Goal: Task Accomplishment & Management: Use online tool/utility

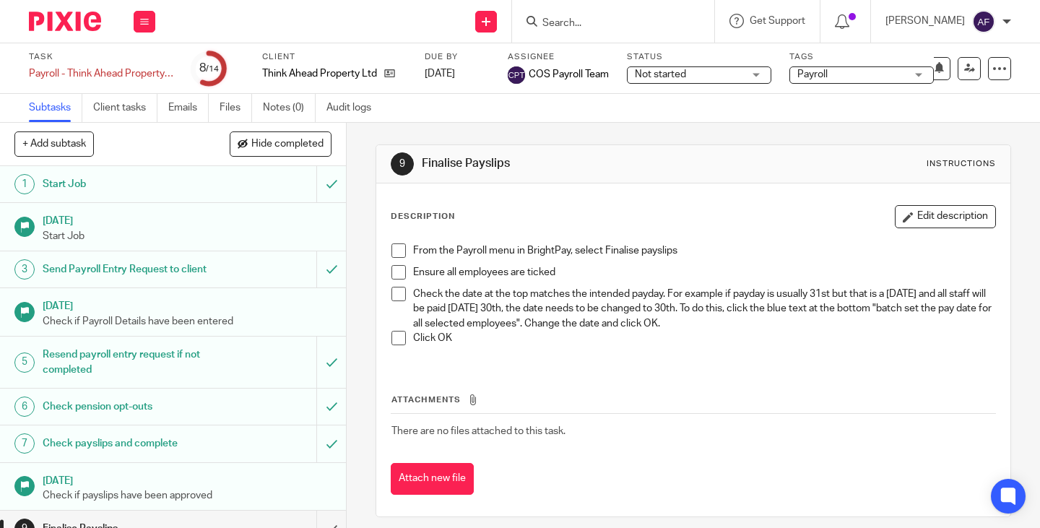
scroll to position [217, 0]
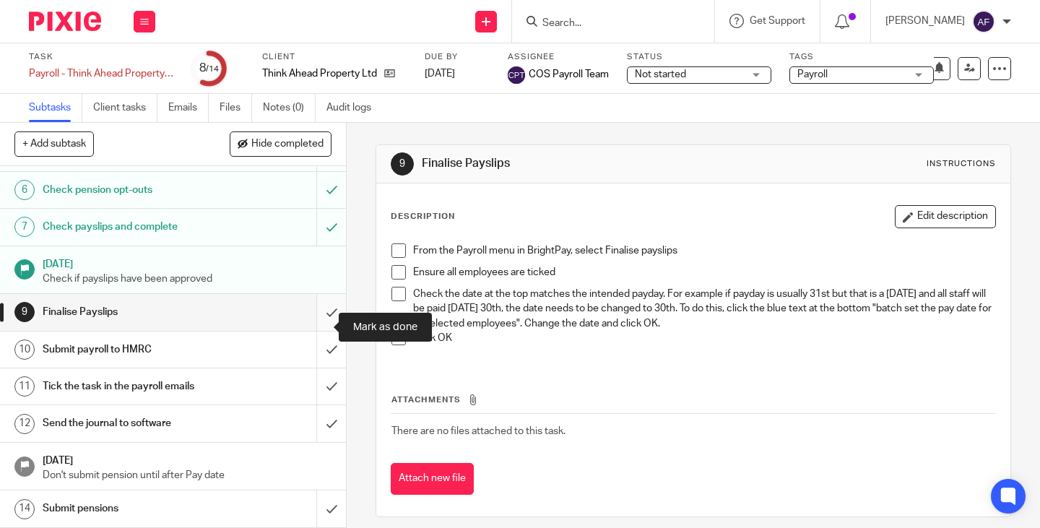
click at [312, 327] on input "submit" at bounding box center [173, 312] width 346 height 36
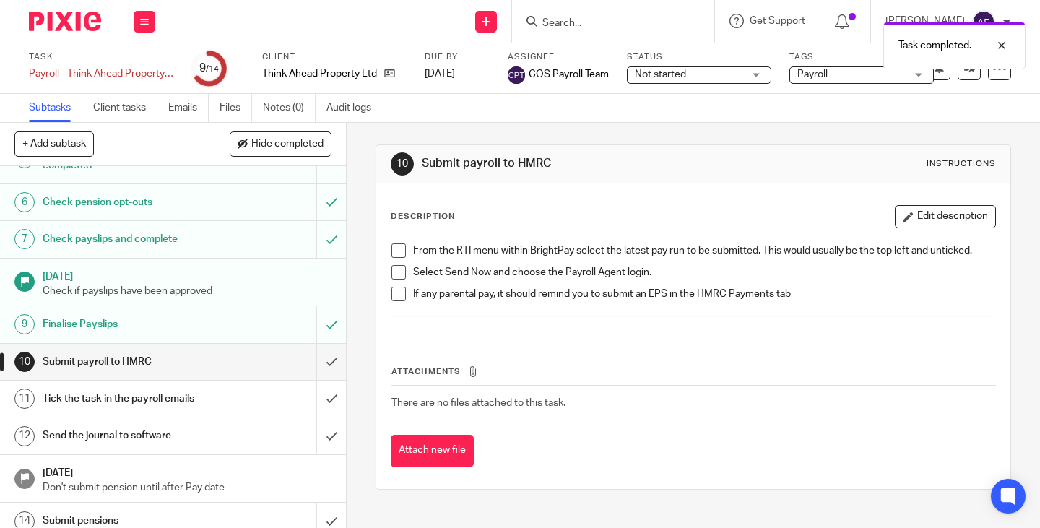
scroll to position [216, 0]
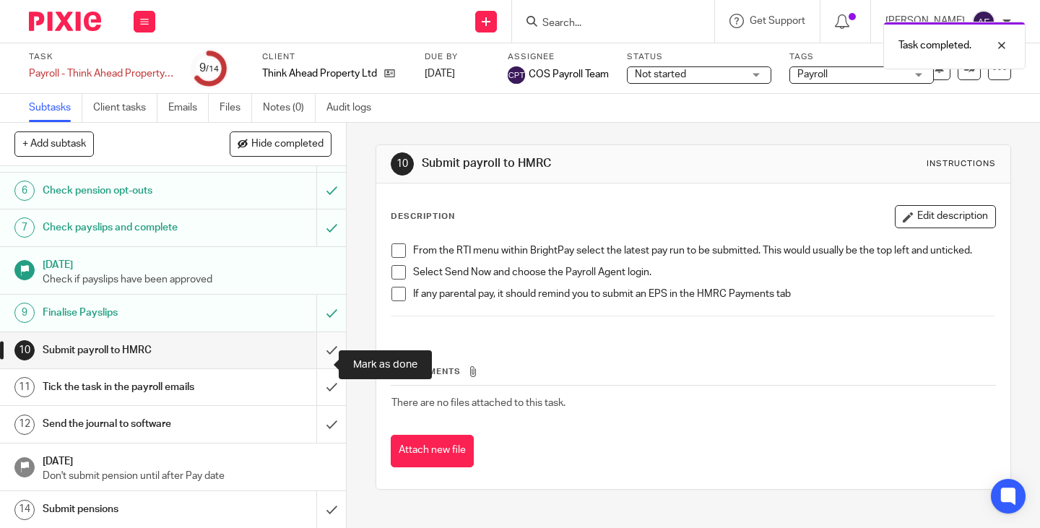
click at [319, 368] on input "submit" at bounding box center [173, 350] width 346 height 36
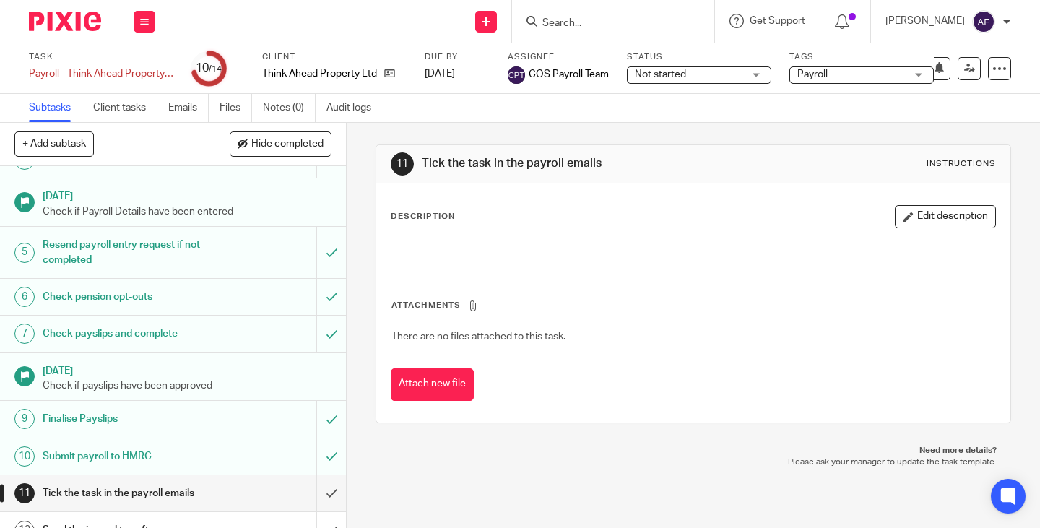
scroll to position [231, 0]
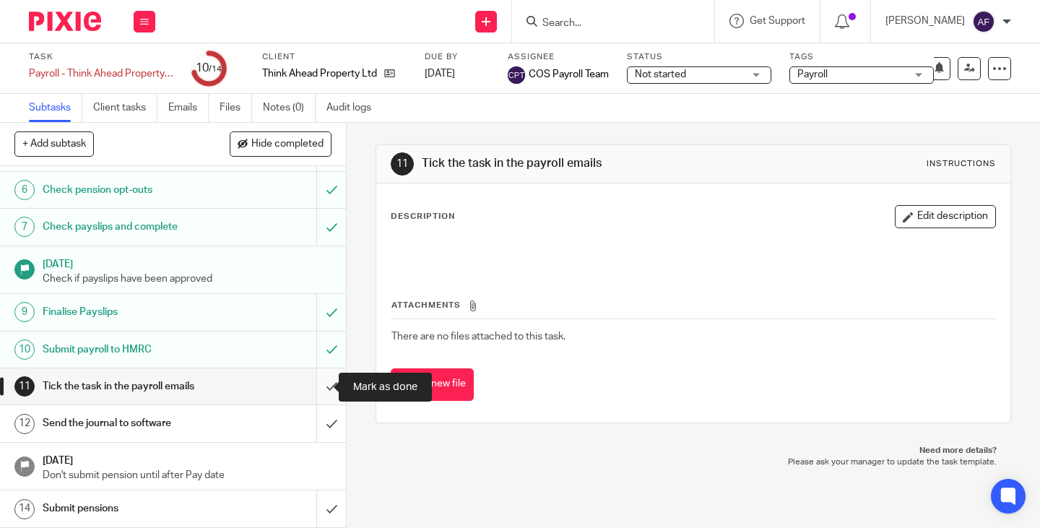
click at [319, 391] on input "submit" at bounding box center [173, 386] width 346 height 36
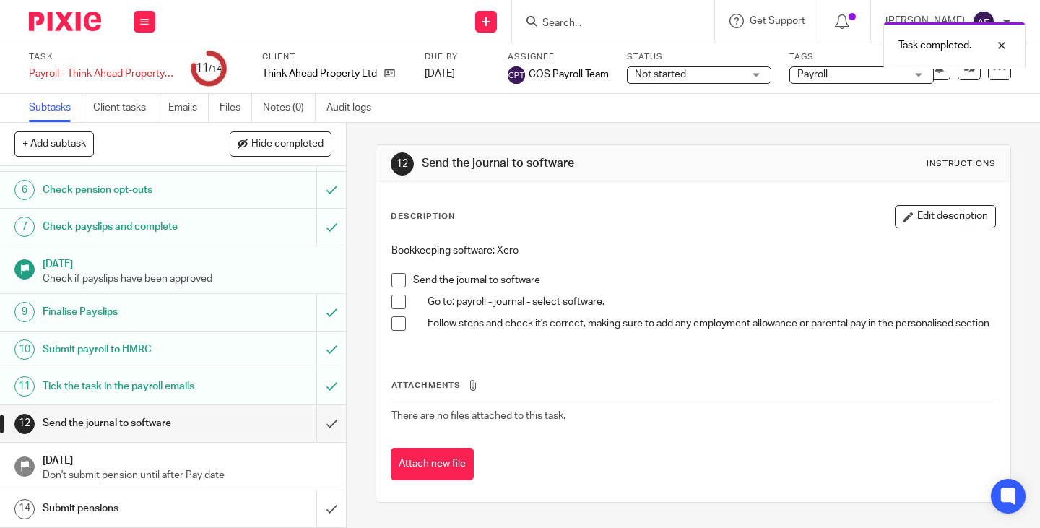
scroll to position [231, 0]
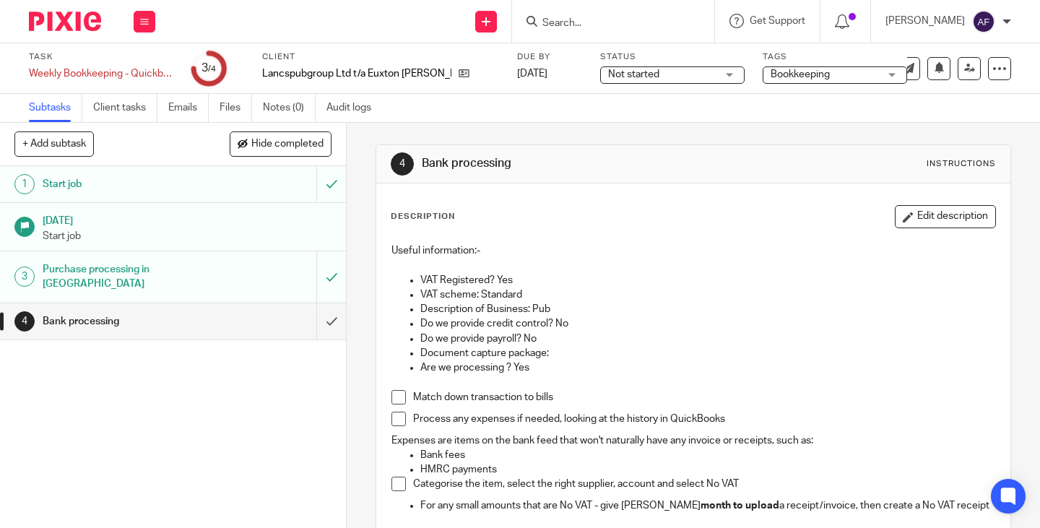
scroll to position [172, 0]
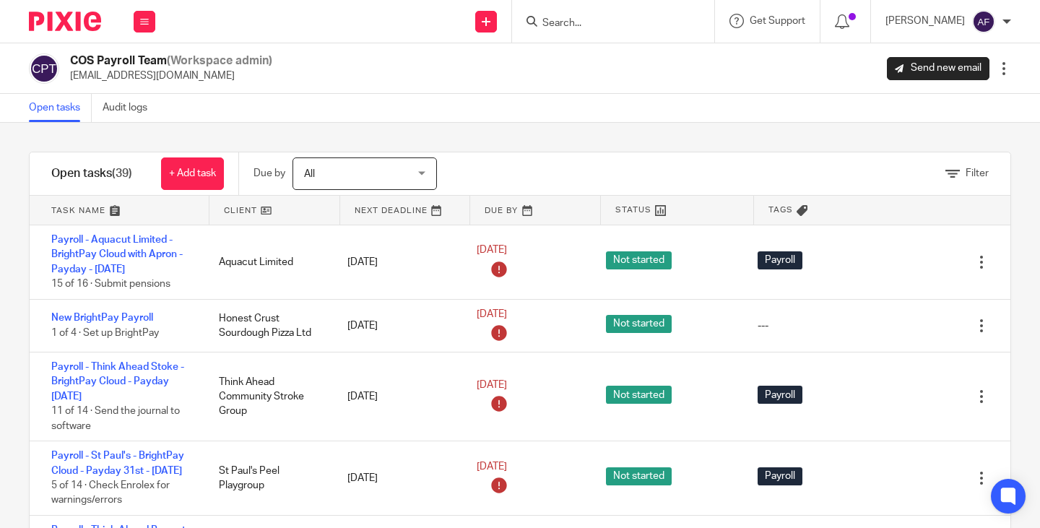
scroll to position [30, 0]
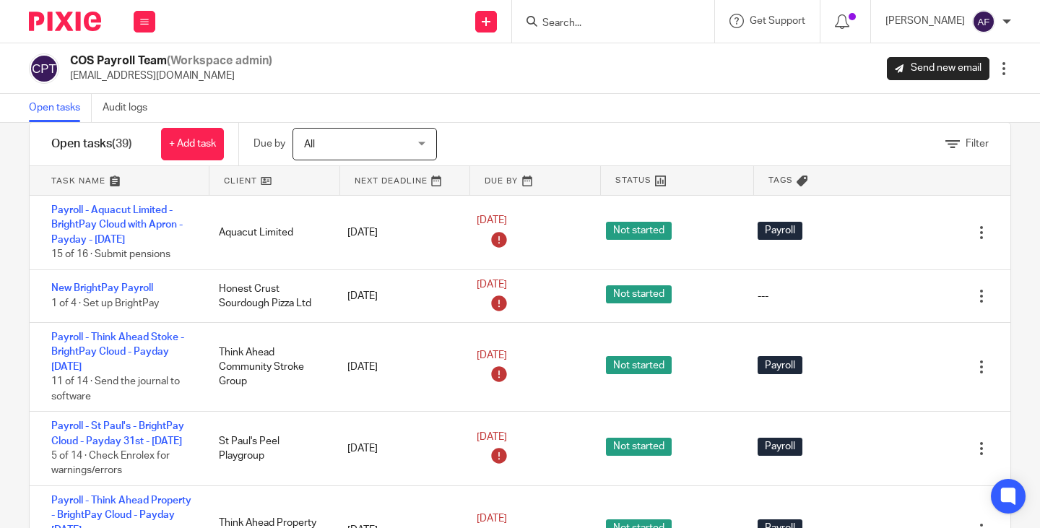
click at [240, 176] on link at bounding box center [275, 180] width 130 height 29
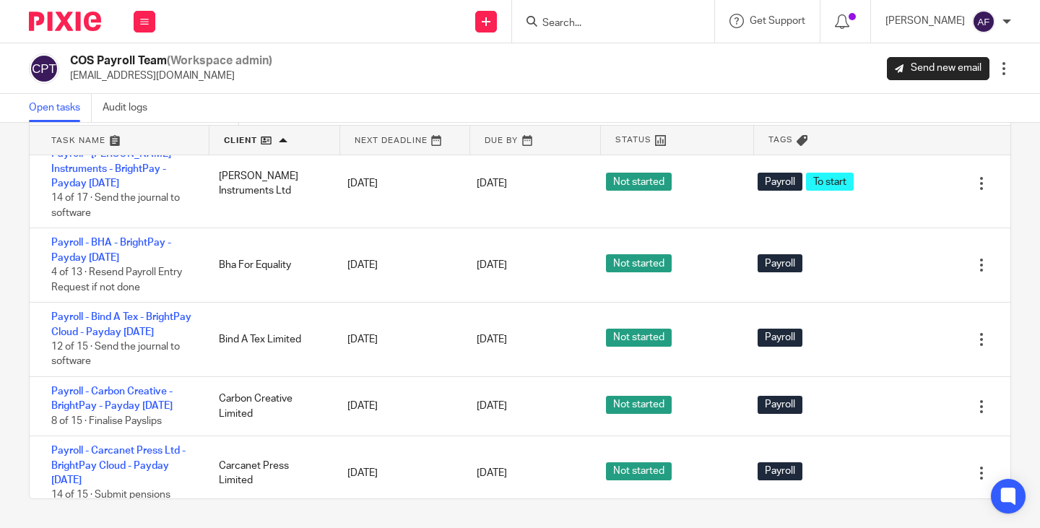
scroll to position [517, 0]
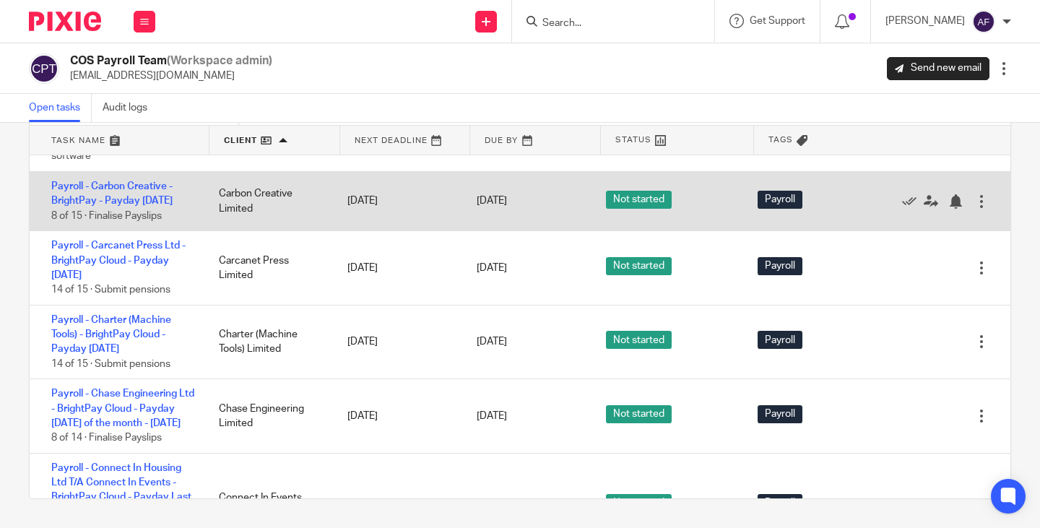
click at [124, 230] on div "Payroll - Carbon Creative - BrightPay - Payday [DATE] 8 of 15 · Finalise Paysli…" at bounding box center [117, 201] width 175 height 59
click at [124, 206] on link "Payroll - Carbon Creative - BrightPay - Payday [DATE]" at bounding box center [111, 193] width 121 height 25
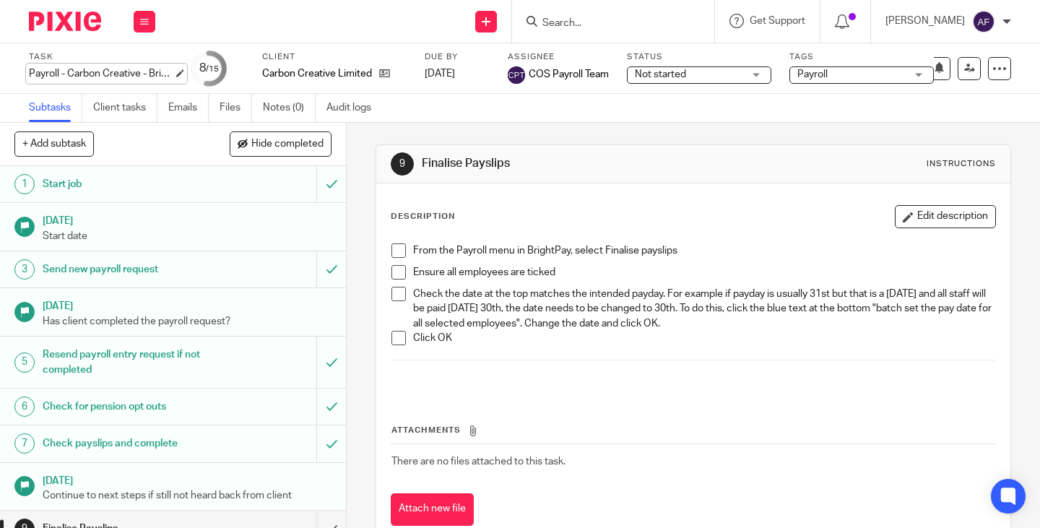
click at [132, 74] on div "Payroll - Carbon Creative - BrightPay - Payday [DATE] Save Payroll - Carbon Cre…" at bounding box center [101, 73] width 144 height 14
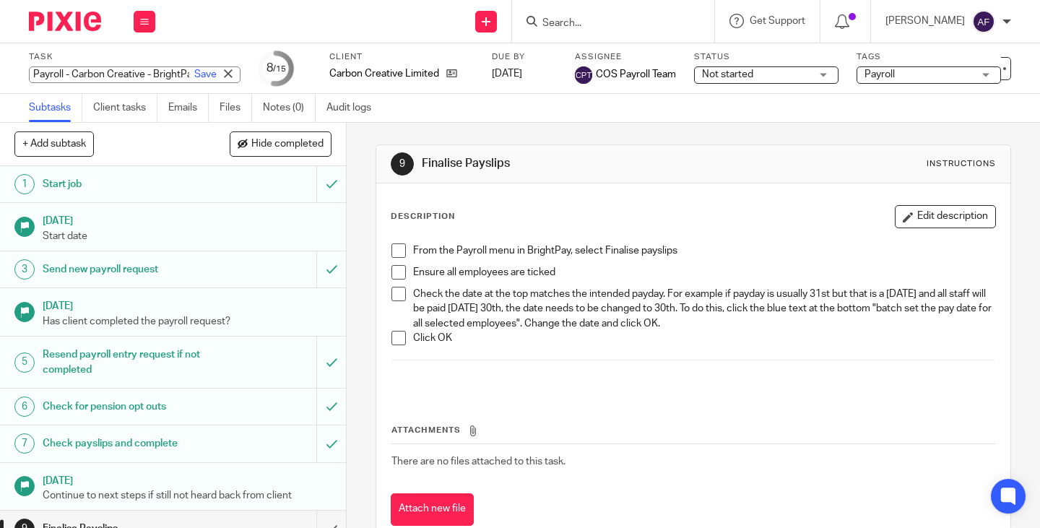
click at [654, 225] on div "Description Edit description" at bounding box center [693, 216] width 605 height 23
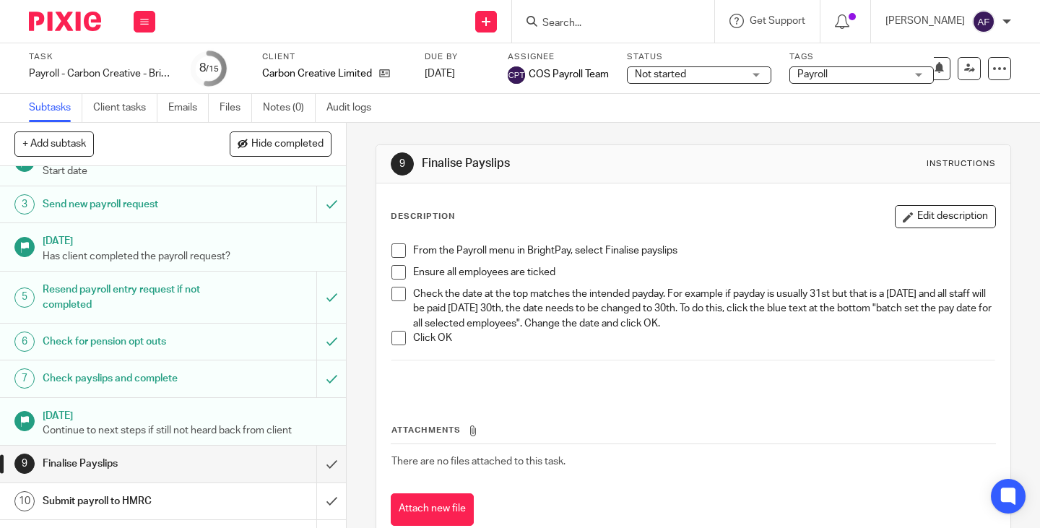
scroll to position [45, 0]
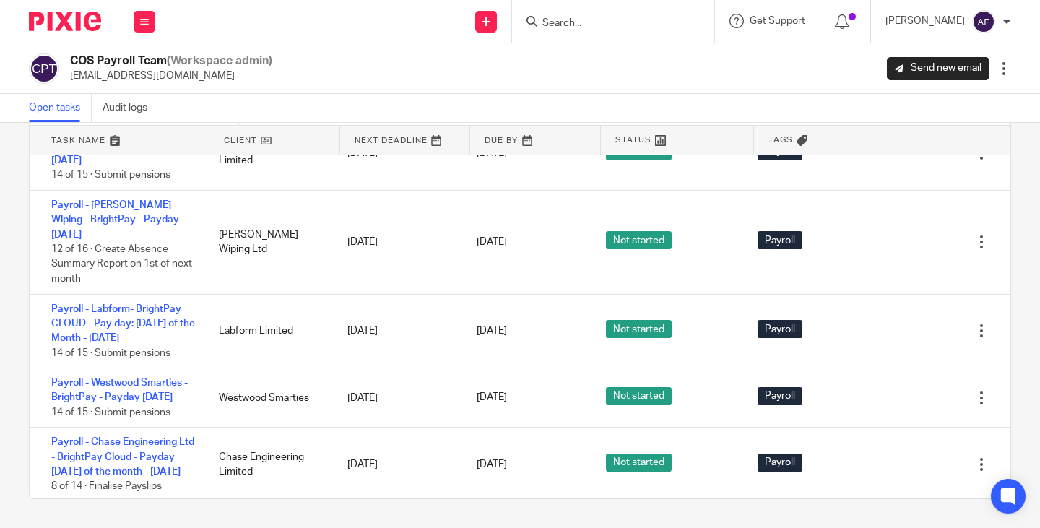
scroll to position [526, 0]
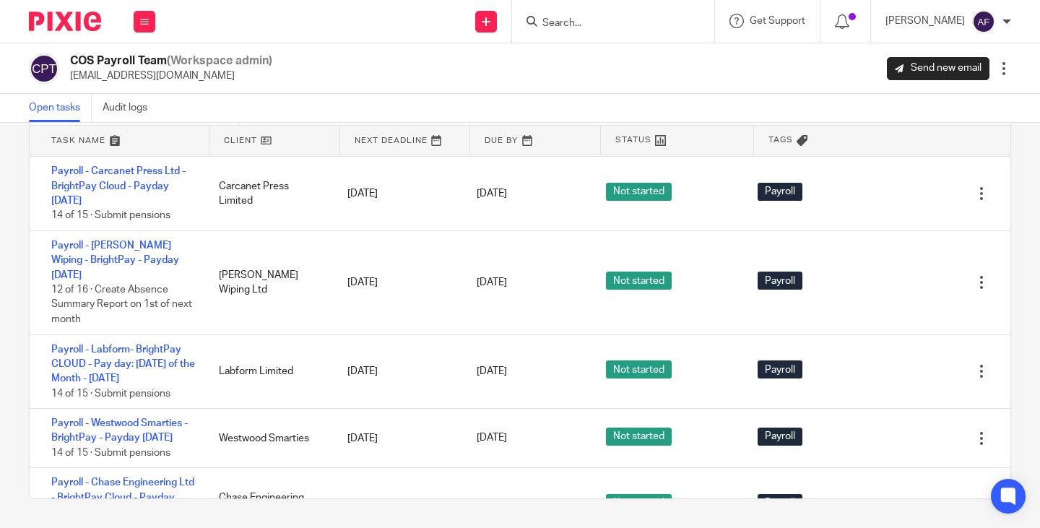
click at [249, 143] on link at bounding box center [275, 140] width 130 height 29
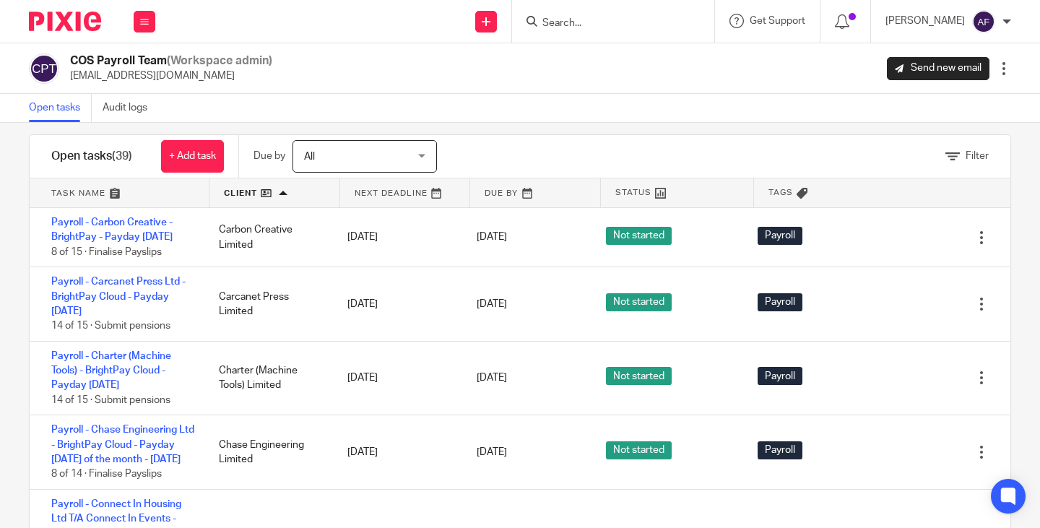
scroll to position [510, 0]
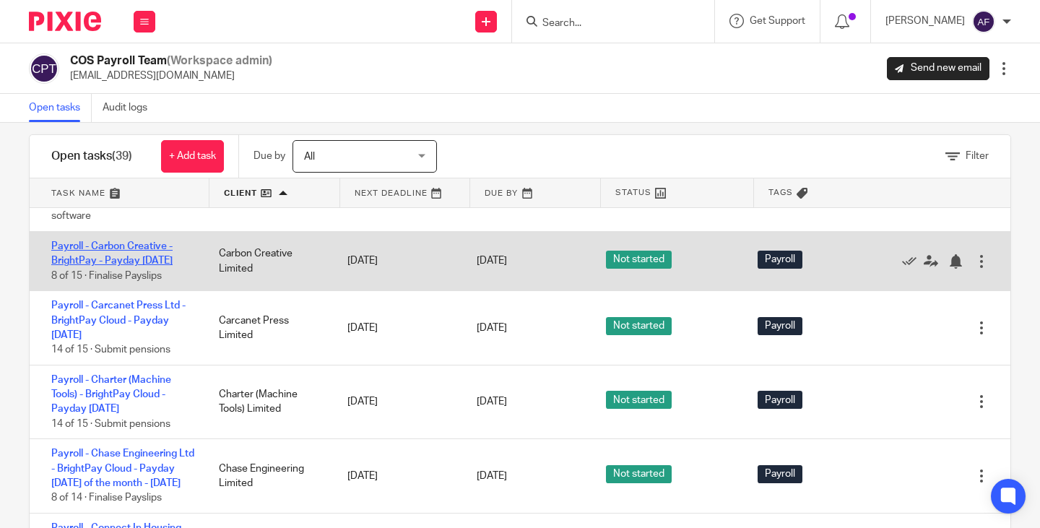
click at [113, 266] on link "Payroll - Carbon Creative - BrightPay - Payday 28th - September 2025" at bounding box center [111, 253] width 121 height 25
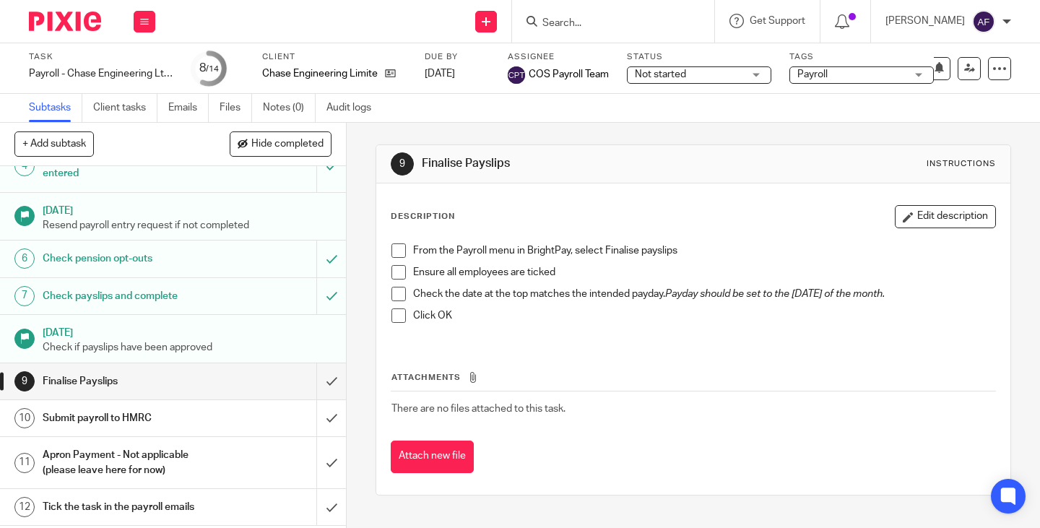
scroll to position [190, 0]
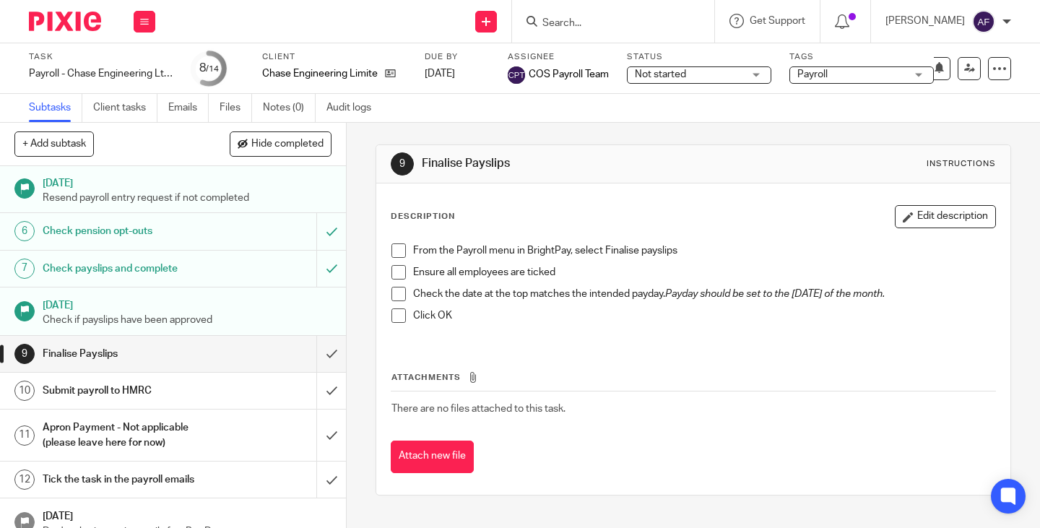
click at [664, 230] on div "Description Edit description From the Payroll menu in BrightPay, select Finalis…" at bounding box center [693, 273] width 605 height 137
click at [608, 402] on td "There are no files attached to this task." at bounding box center [693, 409] width 605 height 35
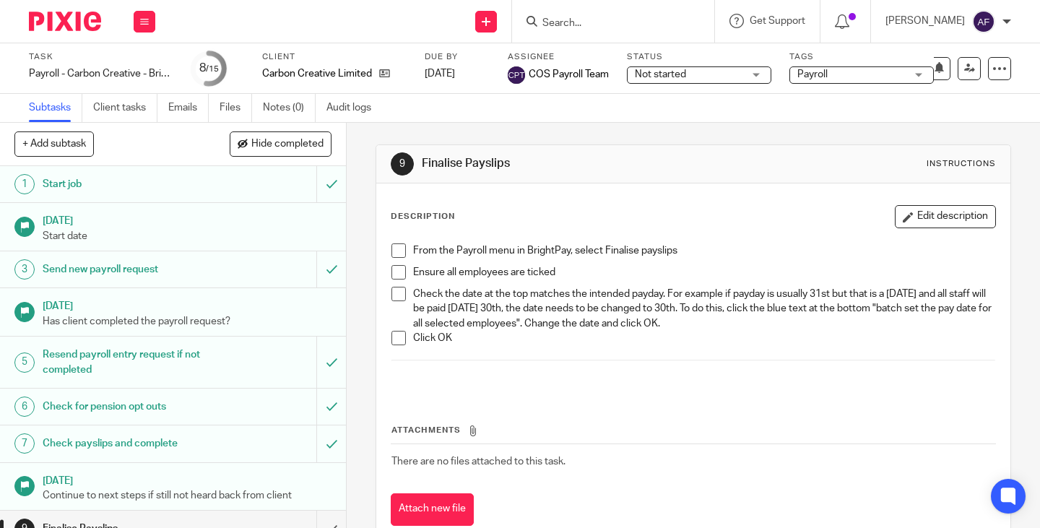
click at [586, 184] on div "Description Edit description From the Payroll menu in [GEOGRAPHIC_DATA], select…" at bounding box center [693, 366] width 634 height 364
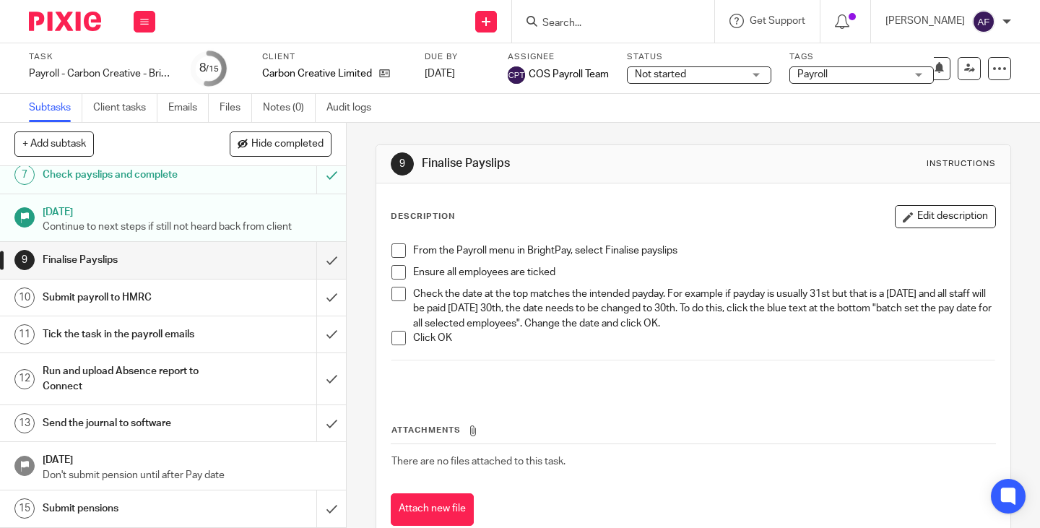
click at [618, 225] on div "Description Edit description" at bounding box center [693, 216] width 605 height 23
click at [314, 267] on input "submit" at bounding box center [173, 260] width 346 height 36
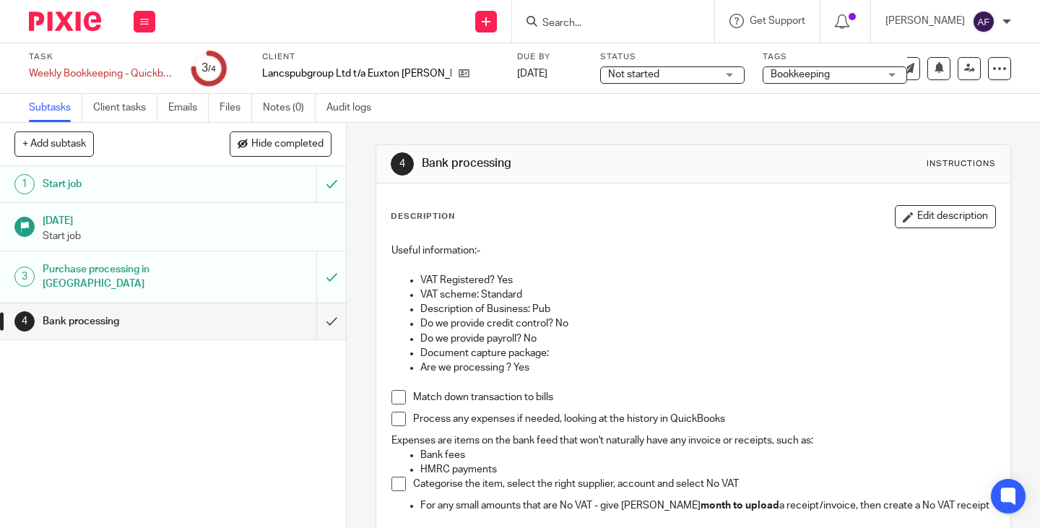
click at [603, 238] on div "Useful information:- VAT Registered? Yes VAT scheme: Standard Description of Bu…" at bounding box center [693, 380] width 618 height 288
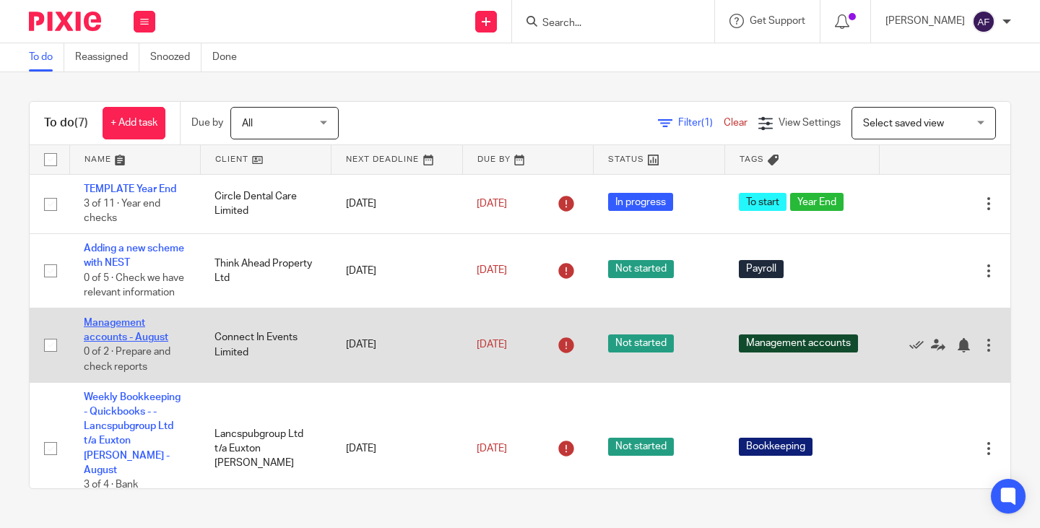
click at [134, 342] on link "Management accounts - August" at bounding box center [126, 330] width 85 height 25
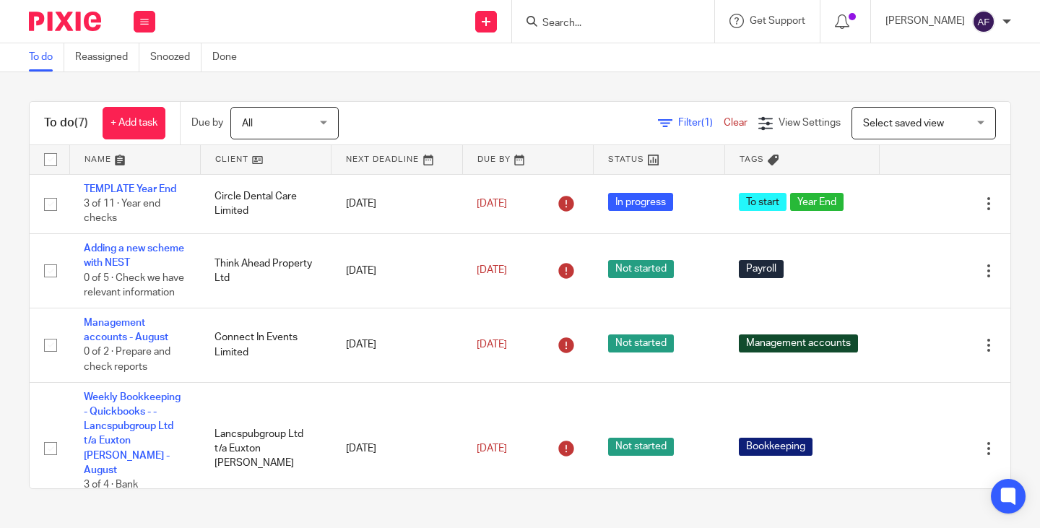
click at [337, 92] on div "To do (7) + Add task Due by All All Today Tomorrow This week Next week This mon…" at bounding box center [520, 295] width 1040 height 446
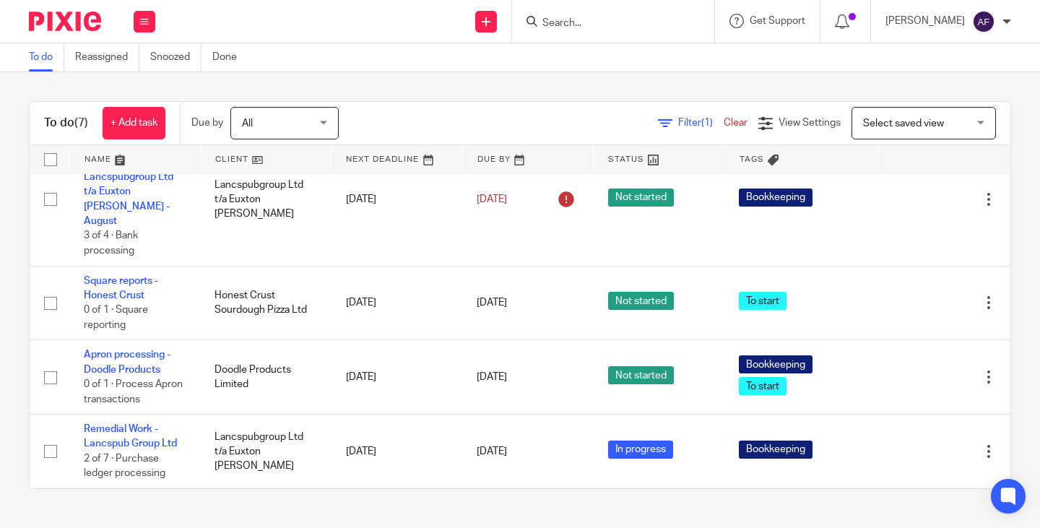
scroll to position [275, 0]
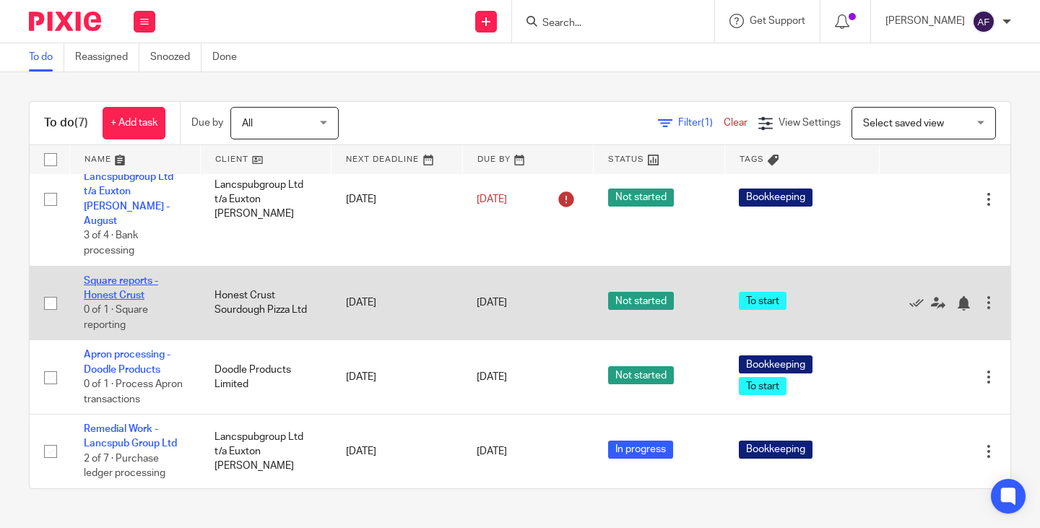
click at [102, 283] on link "Square reports - Honest Crust" at bounding box center [121, 288] width 74 height 25
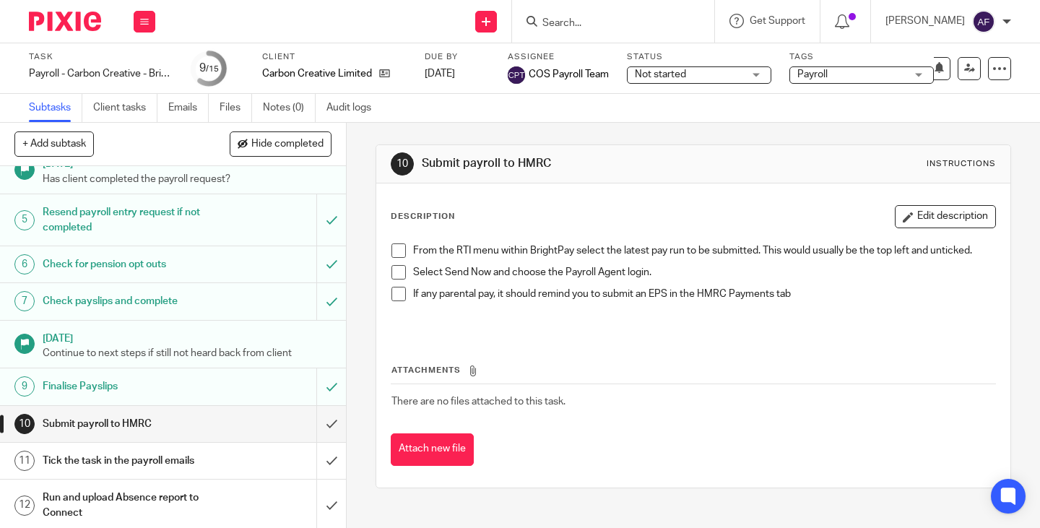
scroll to position [178, 0]
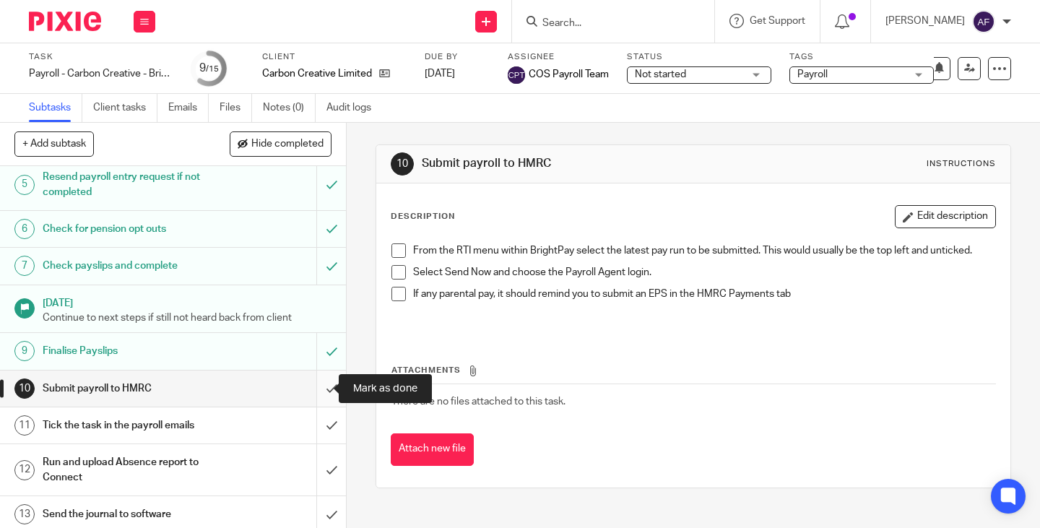
click at [320, 386] on input "submit" at bounding box center [173, 389] width 346 height 36
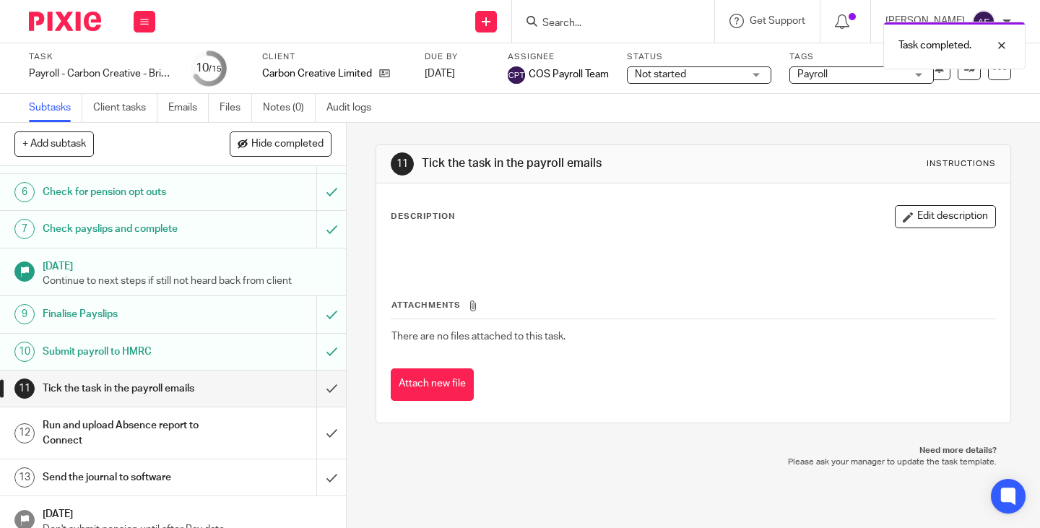
scroll to position [264, 0]
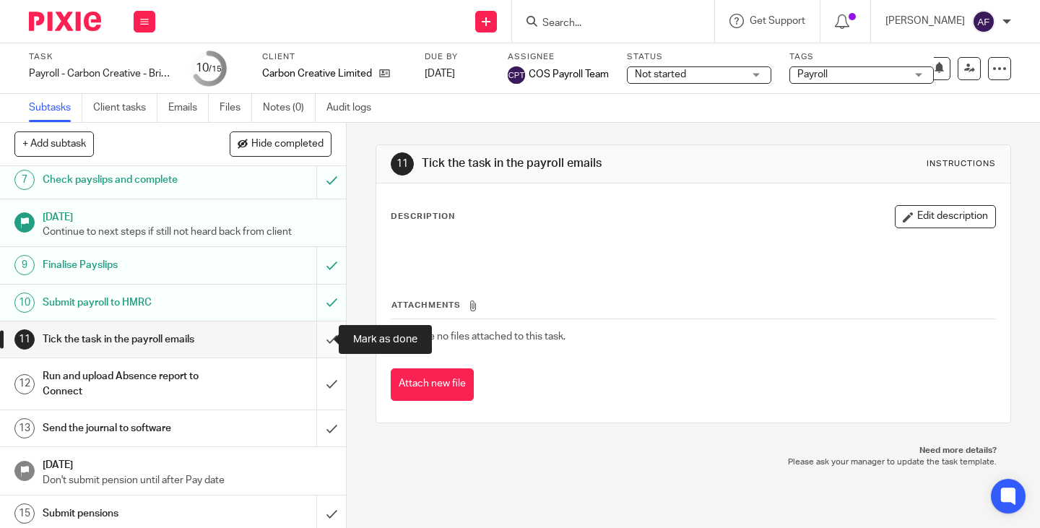
click at [311, 338] on input "submit" at bounding box center [173, 340] width 346 height 36
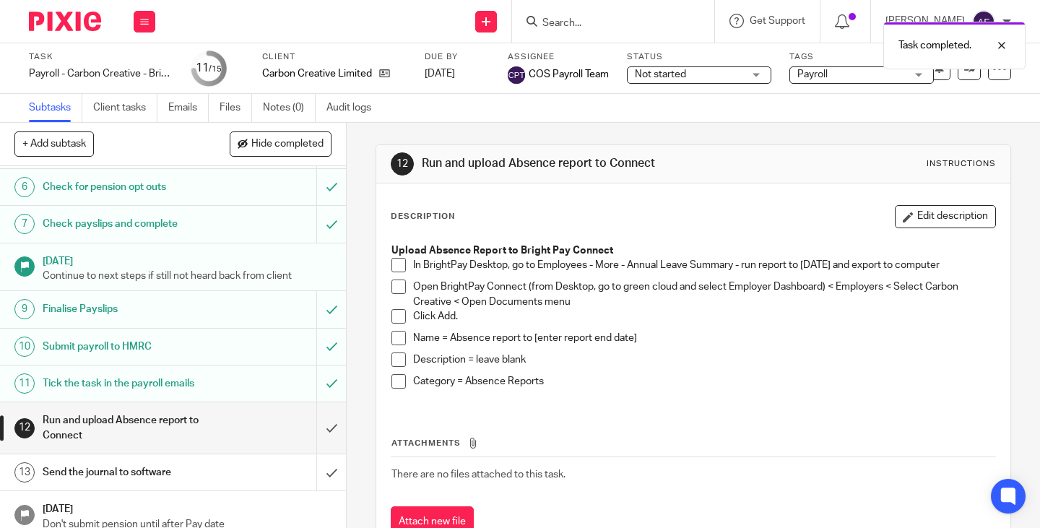
scroll to position [269, 0]
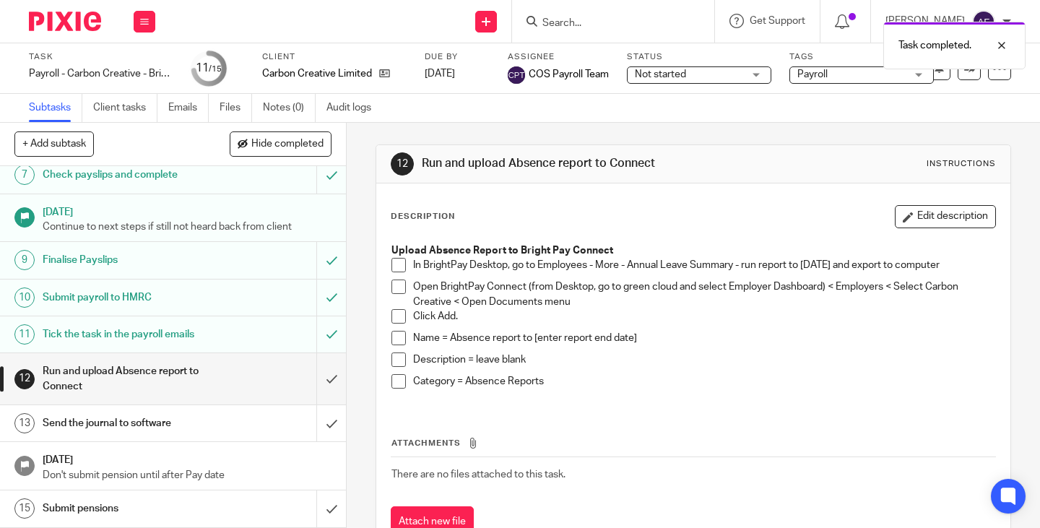
click at [650, 392] on div "Category = Absence Reports" at bounding box center [704, 385] width 582 height 22
click at [724, 389] on div "Category = Absence Reports" at bounding box center [704, 385] width 582 height 22
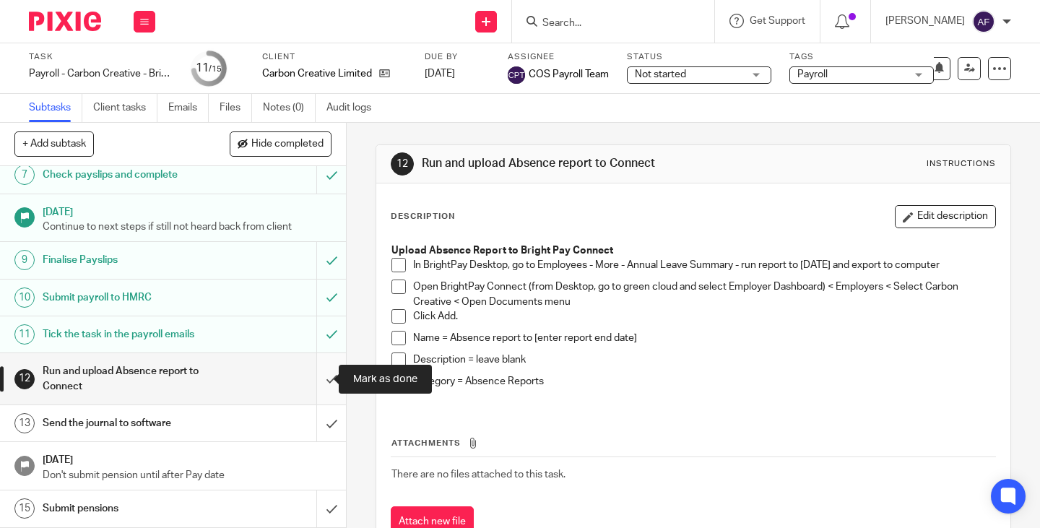
click at [319, 383] on input "submit" at bounding box center [173, 378] width 346 height 51
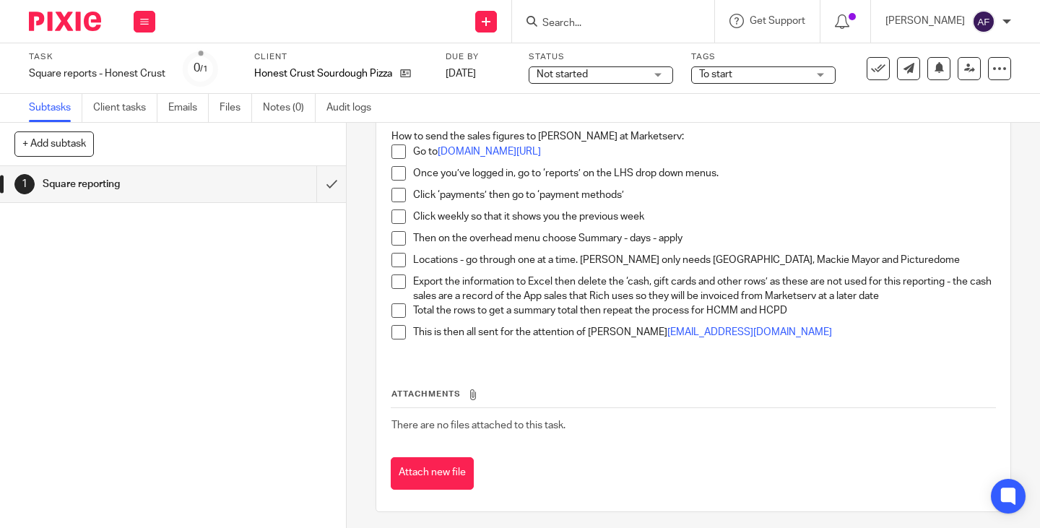
scroll to position [150, 0]
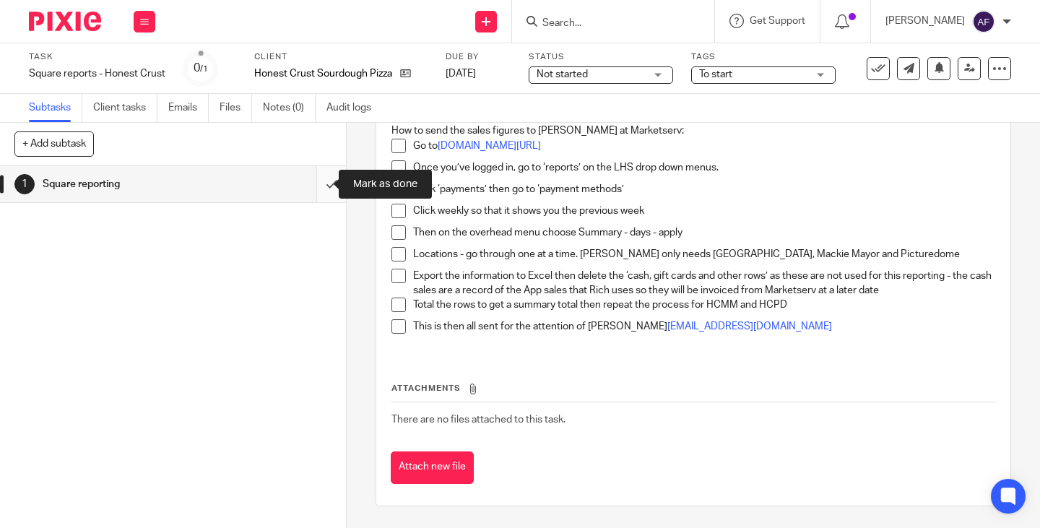
click at [314, 187] on input "submit" at bounding box center [173, 184] width 346 height 36
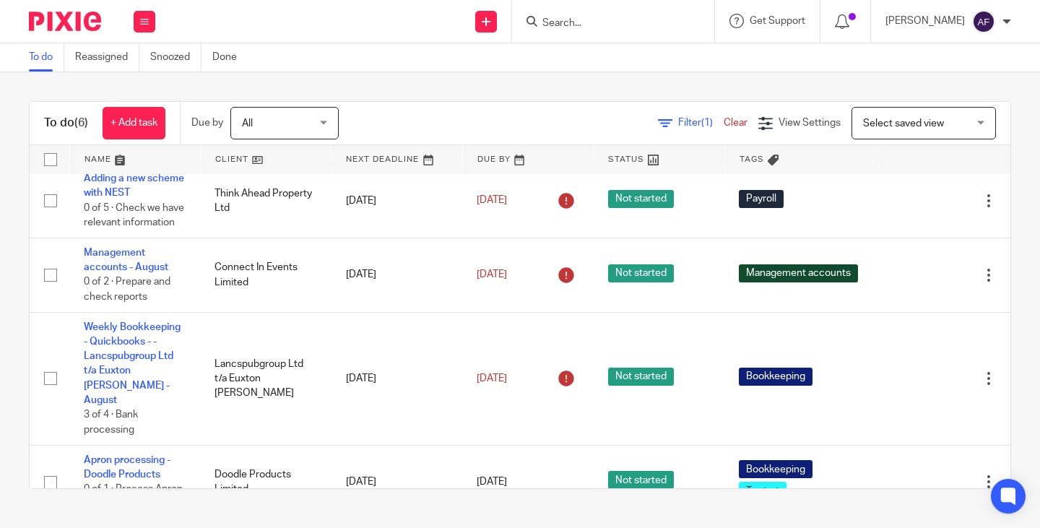
scroll to position [72, 0]
